Goal: Information Seeking & Learning: Learn about a topic

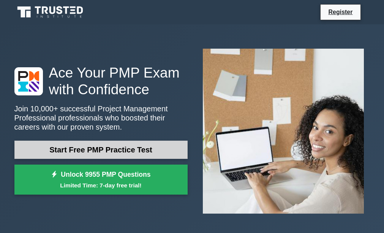
click at [129, 146] on link "Start Free PMP Practice Test" at bounding box center [100, 149] width 173 height 18
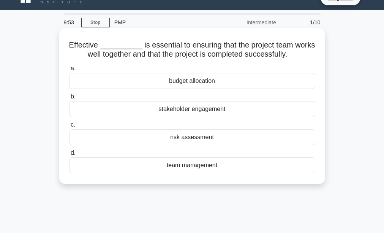
scroll to position [15, 0]
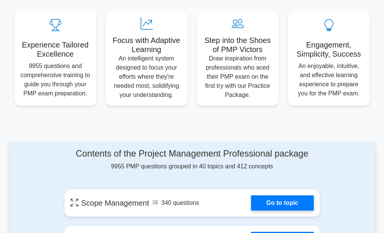
scroll to position [288, 0]
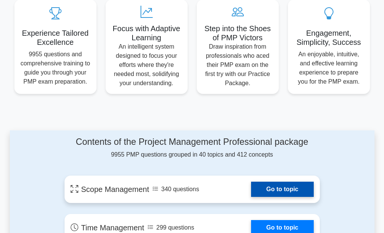
click at [273, 187] on link "Go to topic" at bounding box center [282, 188] width 62 height 15
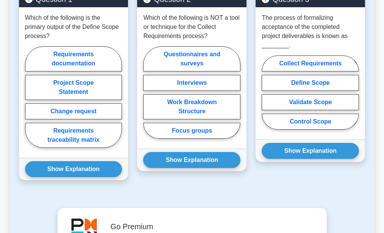
scroll to position [410, 0]
